Goal: Transaction & Acquisition: Purchase product/service

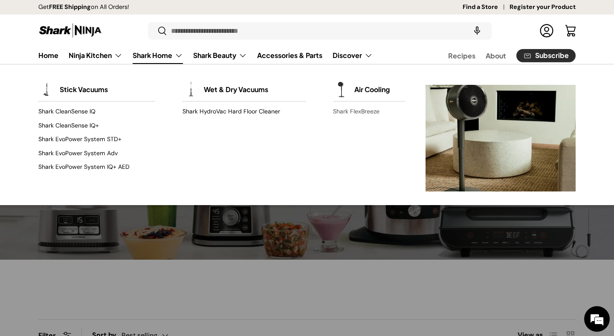
click at [341, 112] on link "Shark FlexBreeze" at bounding box center [369, 112] width 72 height 14
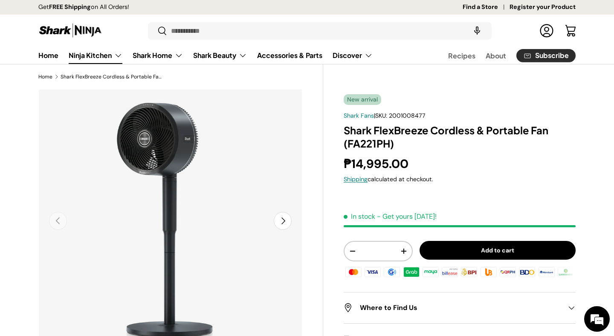
click at [107, 59] on link "Ninja Kitchen" at bounding box center [96, 55] width 54 height 17
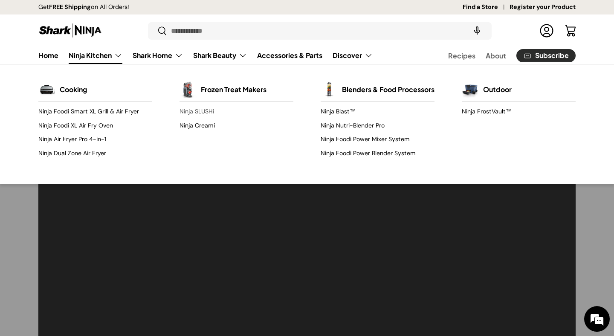
click at [216, 110] on link "Ninja SLUSHi" at bounding box center [236, 112] width 114 height 14
